Goal: Task Accomplishment & Management: Use online tool/utility

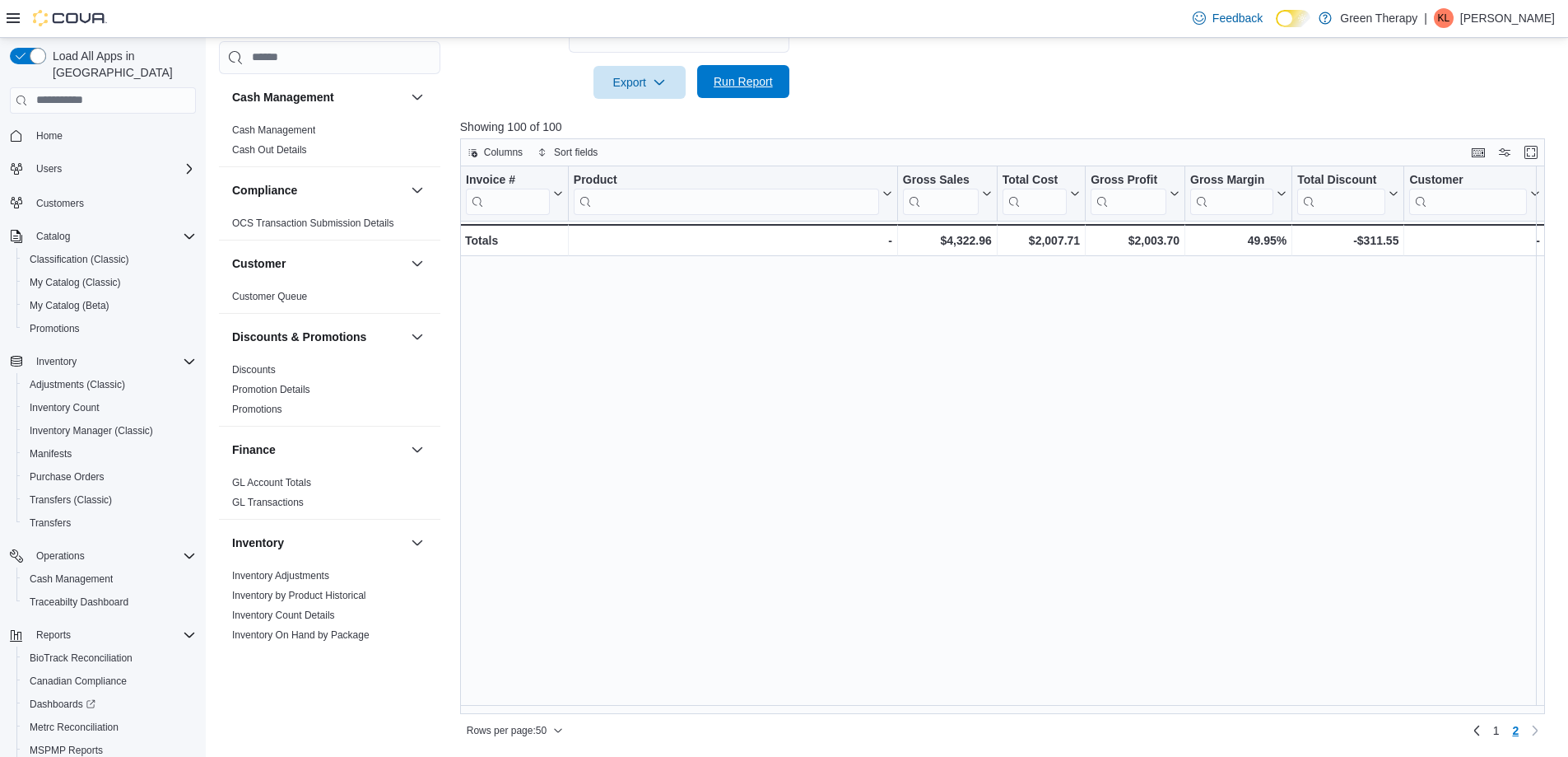
scroll to position [1033, 0]
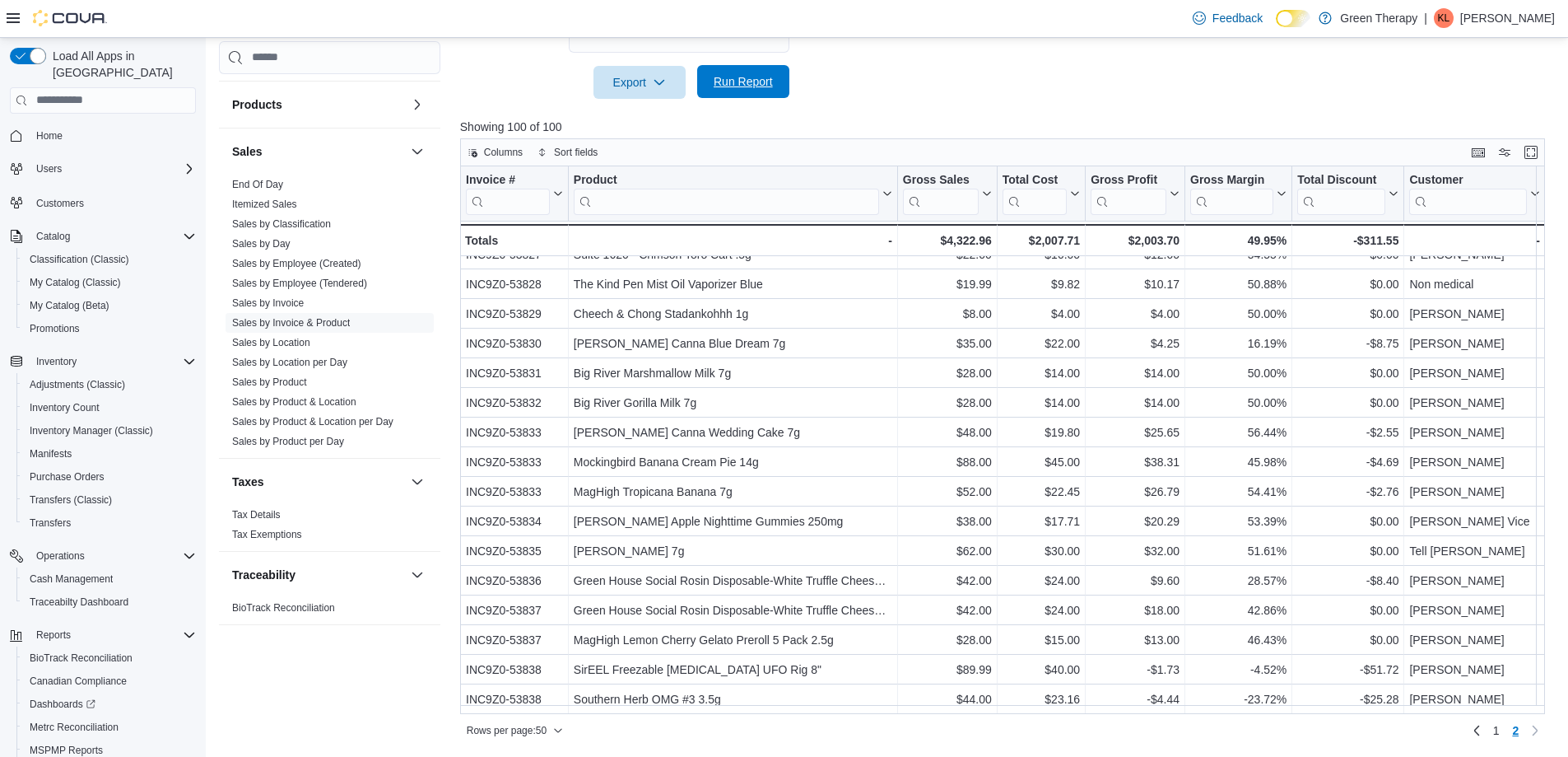
click at [726, 86] on span "Run Report" at bounding box center [743, 81] width 60 height 16
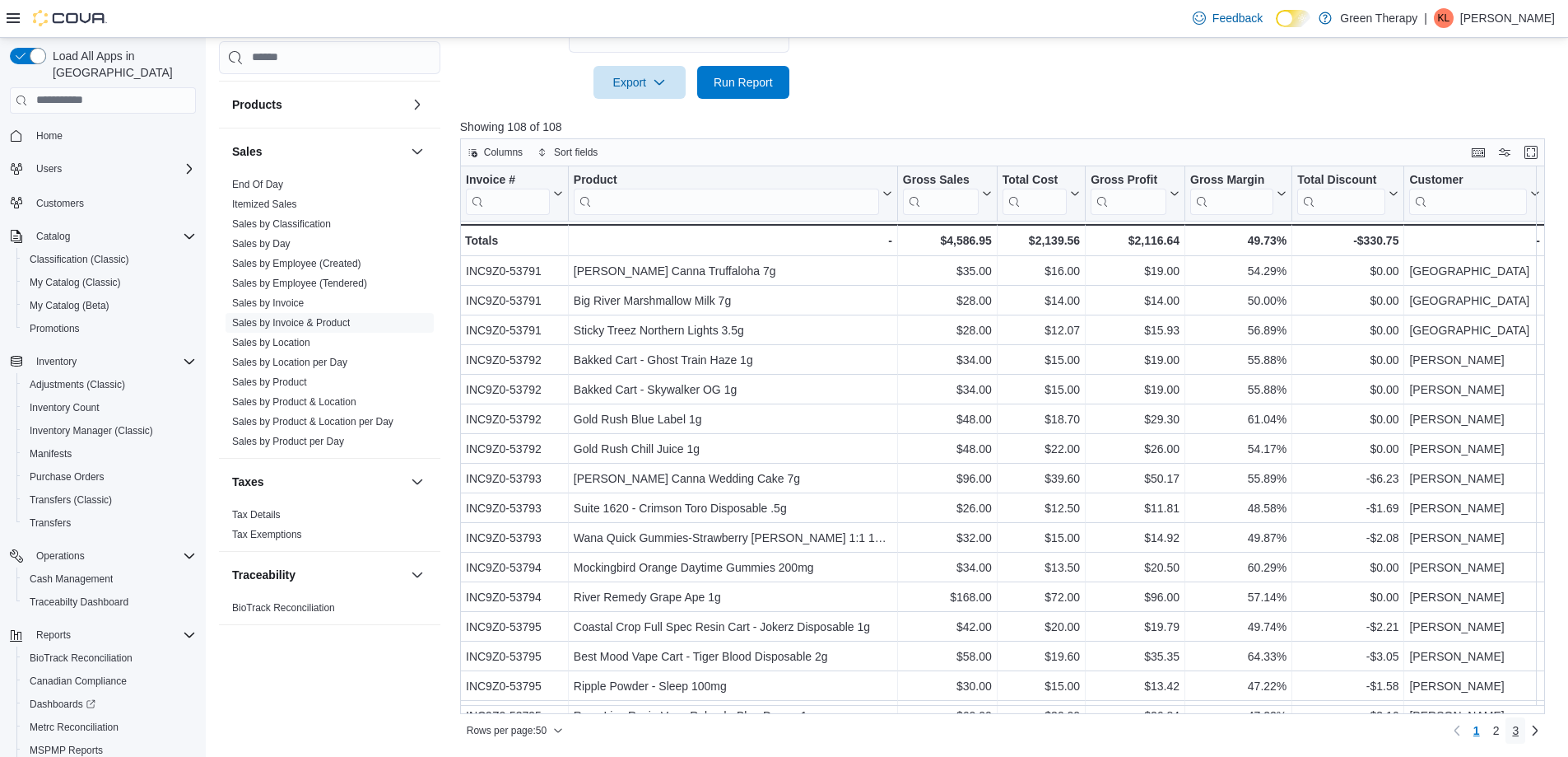
click at [1519, 726] on span "3" at bounding box center [1515, 730] width 7 height 16
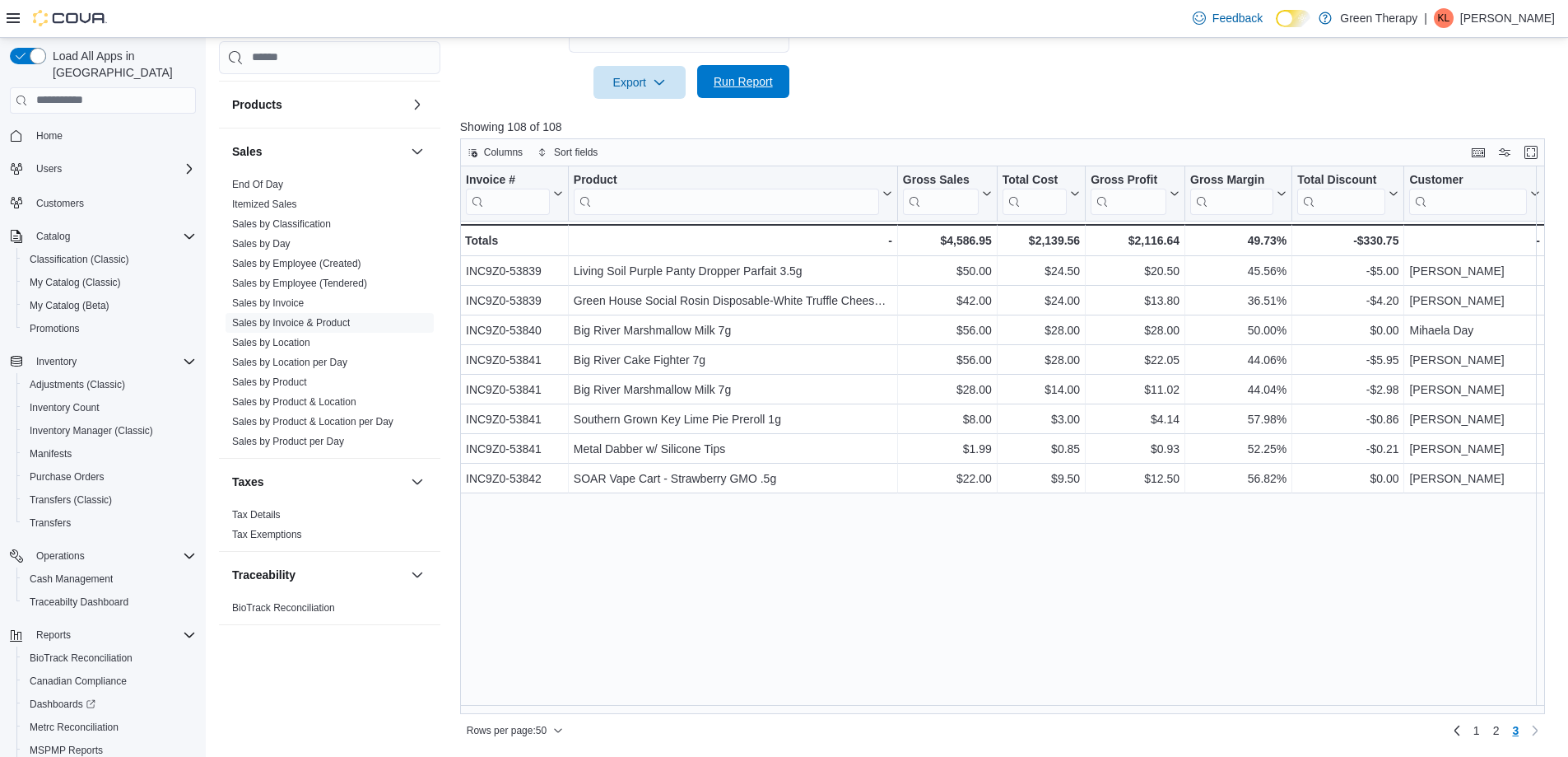
click at [733, 88] on span "Run Report" at bounding box center [743, 81] width 60 height 16
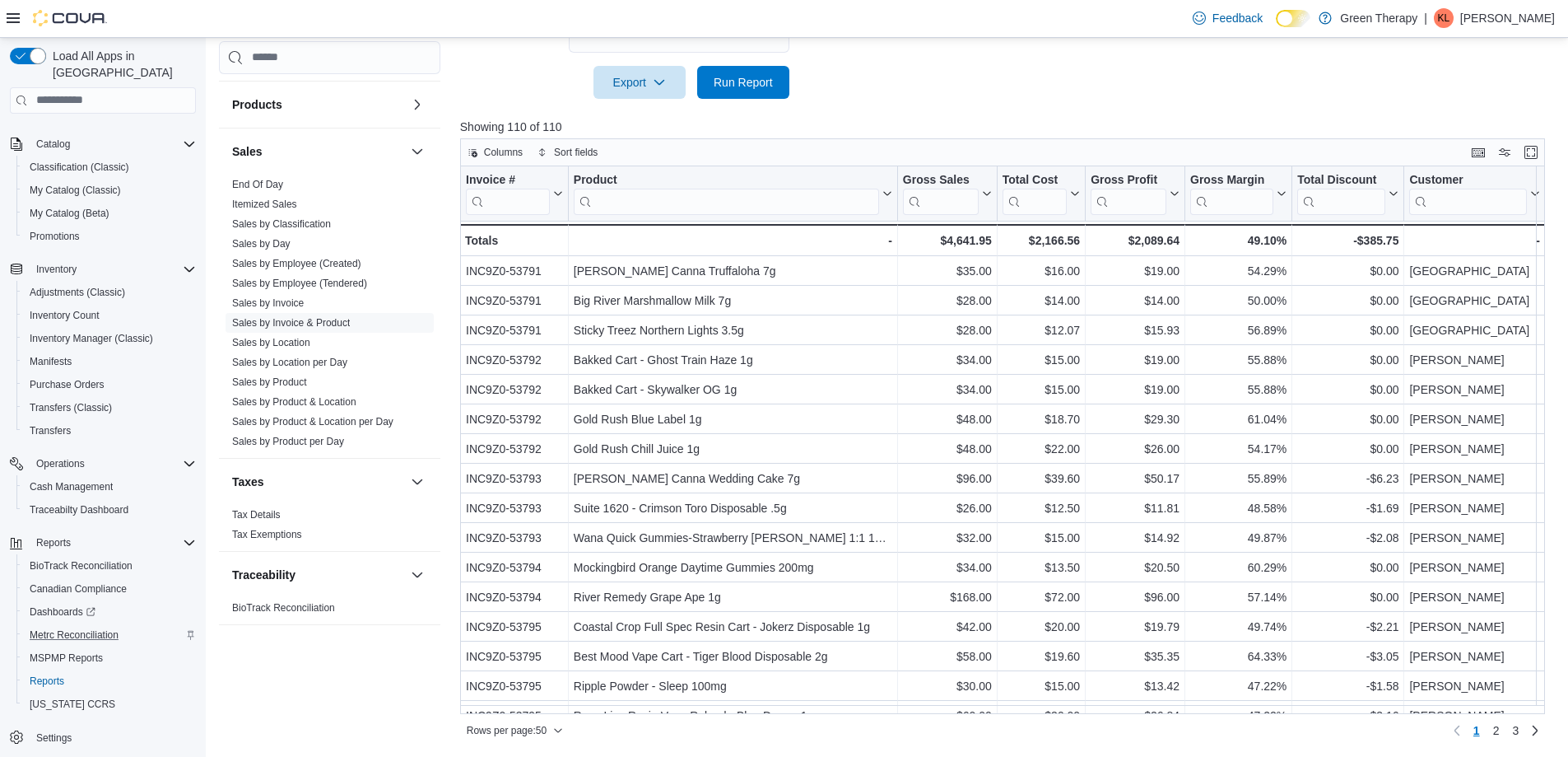
scroll to position [94, 0]
click at [71, 650] on span "MSPMP Reports" at bounding box center [65, 657] width 73 height 13
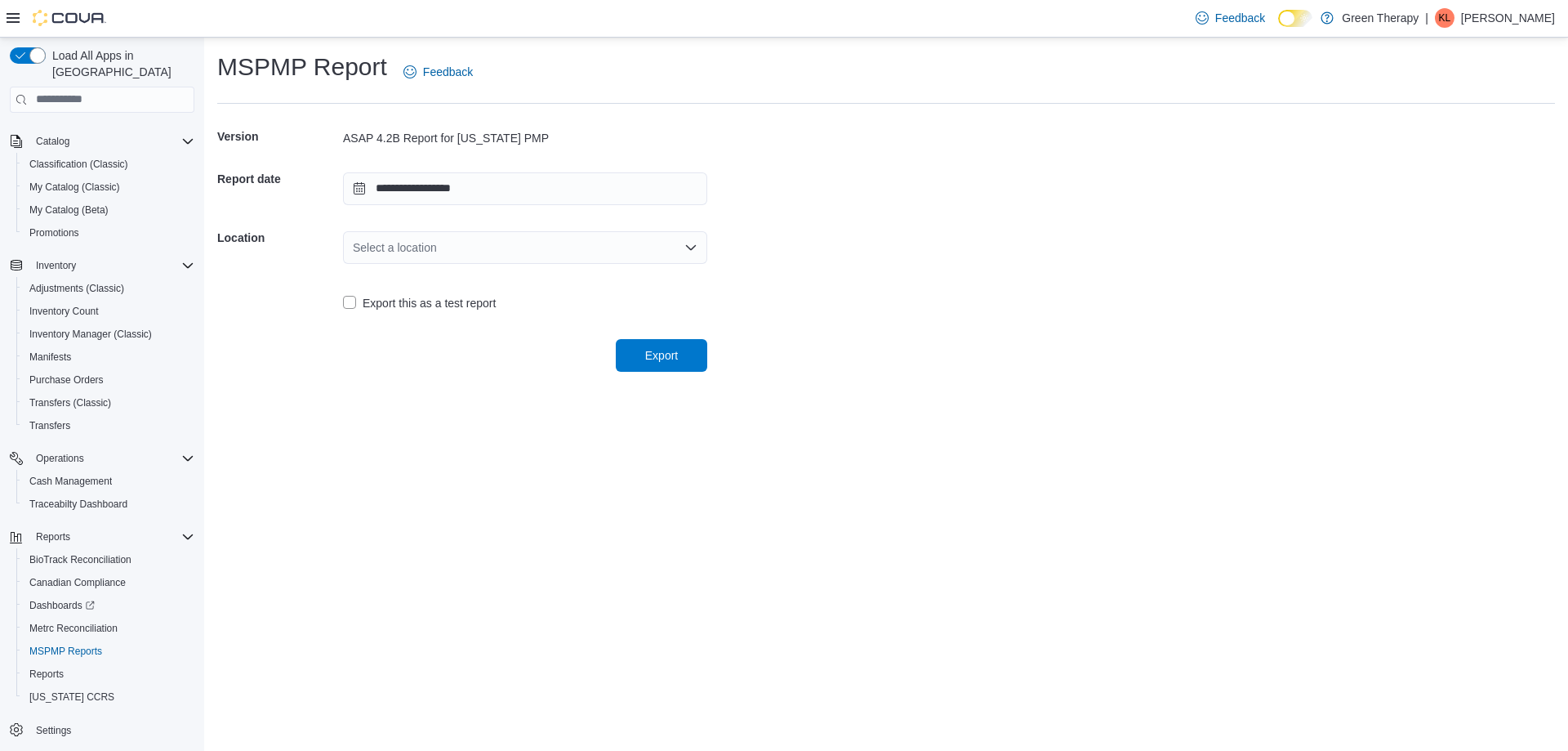
click at [419, 252] on div "Select a location" at bounding box center [525, 247] width 365 height 33
click at [436, 292] on span "[STREET_ADDRESS]" at bounding box center [535, 298] width 325 height 16
click at [648, 353] on span "Export" at bounding box center [661, 354] width 33 height 16
click at [62, 667] on span "Reports" at bounding box center [46, 674] width 35 height 13
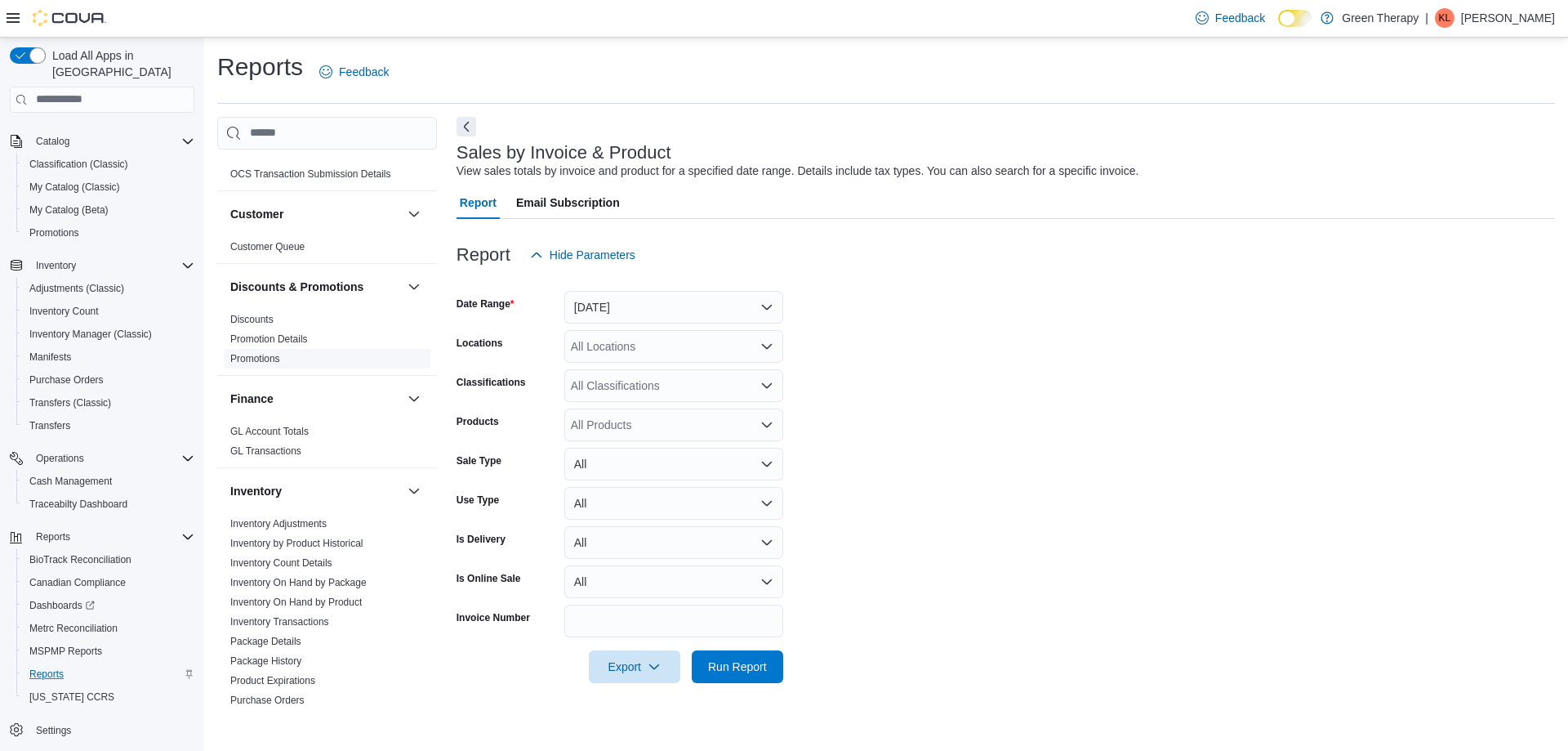
scroll to position [572, 0]
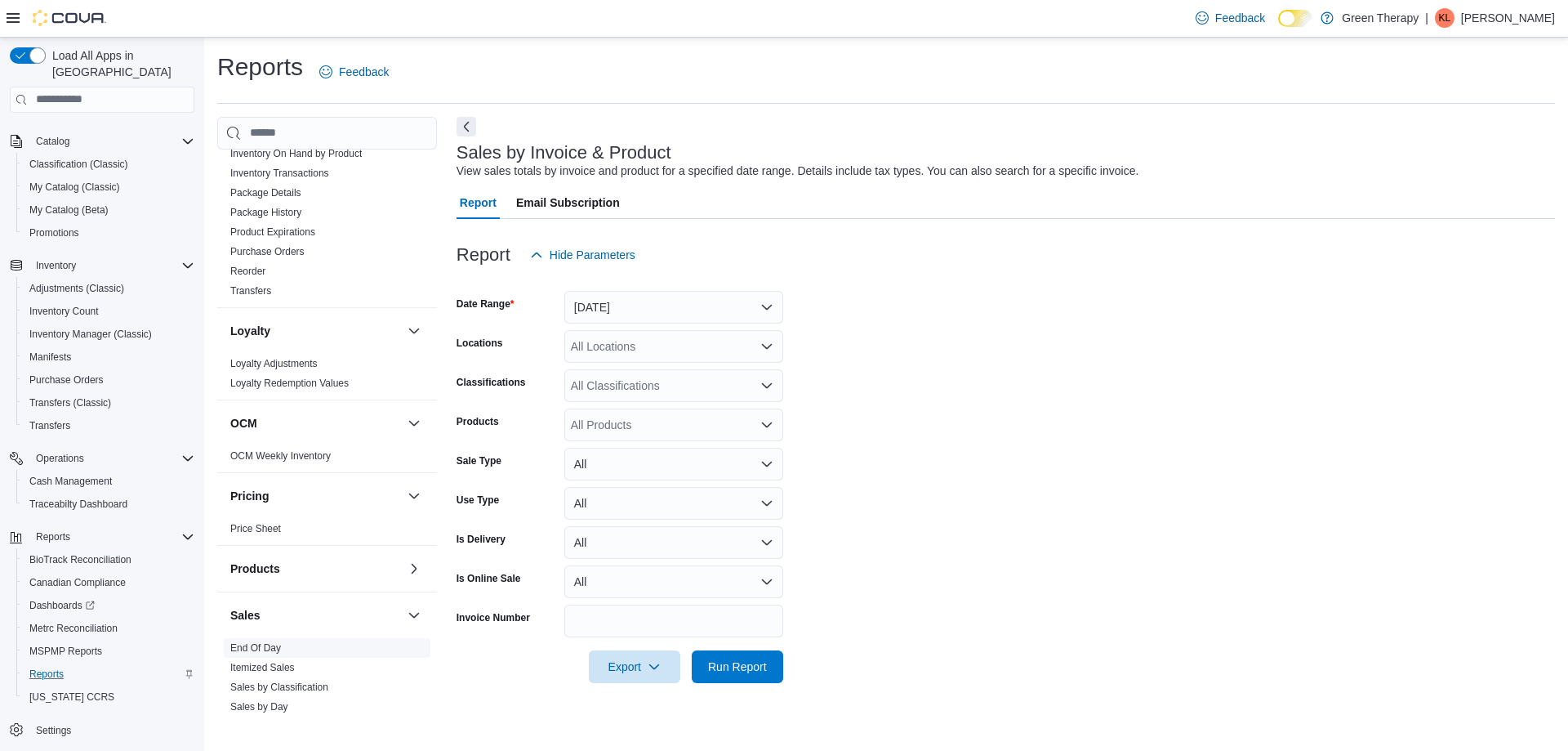
click at [265, 642] on link "End Of Day" at bounding box center [256, 648] width 51 height 11
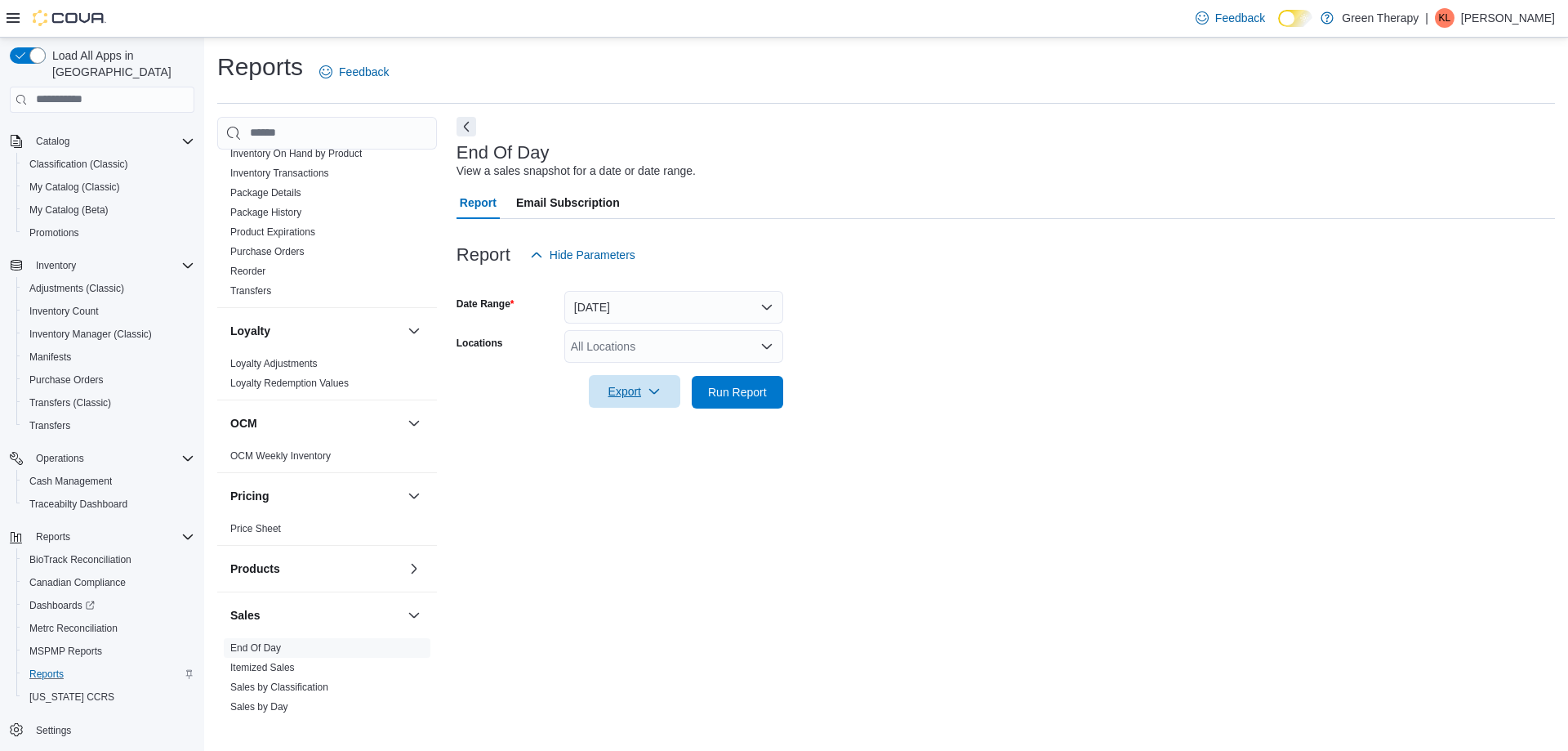
click at [625, 397] on span "Export" at bounding box center [634, 391] width 72 height 33
click at [620, 463] on span "Export to Pdf" at bounding box center [637, 458] width 73 height 13
click at [1513, 19] on p "[PERSON_NAME]" at bounding box center [1508, 18] width 94 height 20
click at [1461, 157] on span "Sign Out" at bounding box center [1450, 159] width 44 height 16
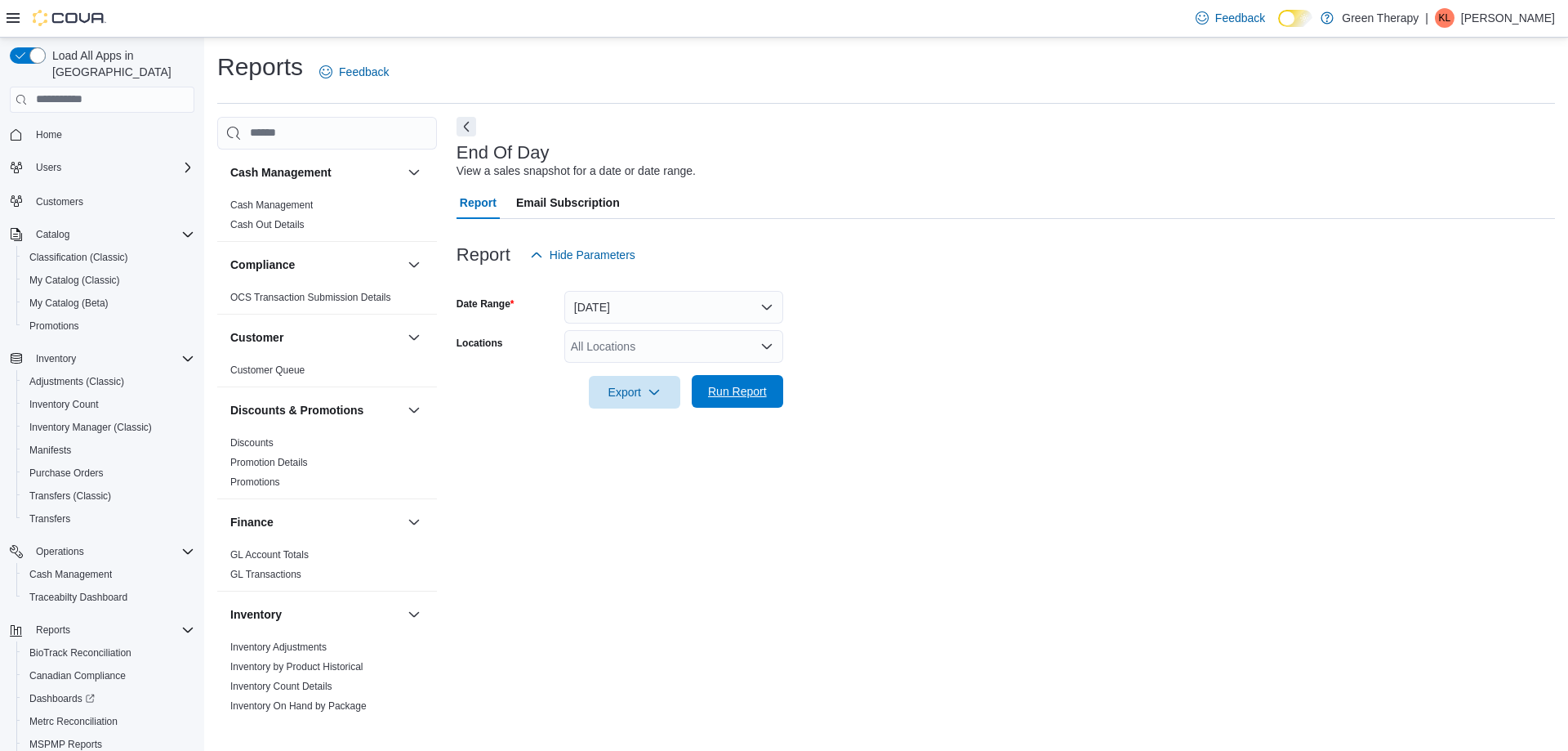
click at [725, 393] on span "Run Report" at bounding box center [737, 391] width 59 height 16
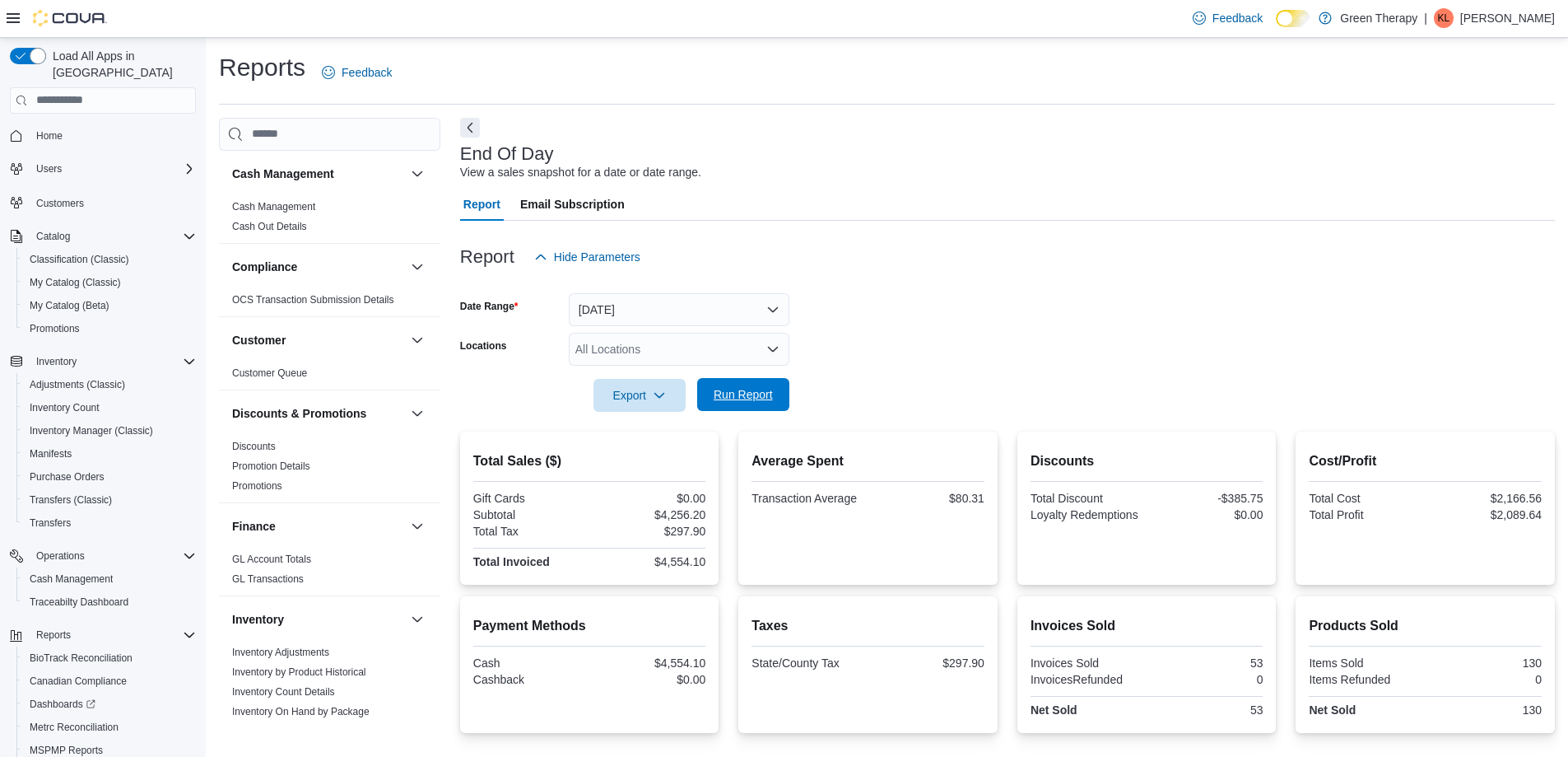
click at [739, 391] on span "Run Report" at bounding box center [743, 394] width 60 height 16
click at [1509, 18] on p "[PERSON_NAME]" at bounding box center [1507, 18] width 95 height 20
click at [1457, 157] on span "Sign Out" at bounding box center [1449, 160] width 45 height 16
